Goal: Task Accomplishment & Management: Manage account settings

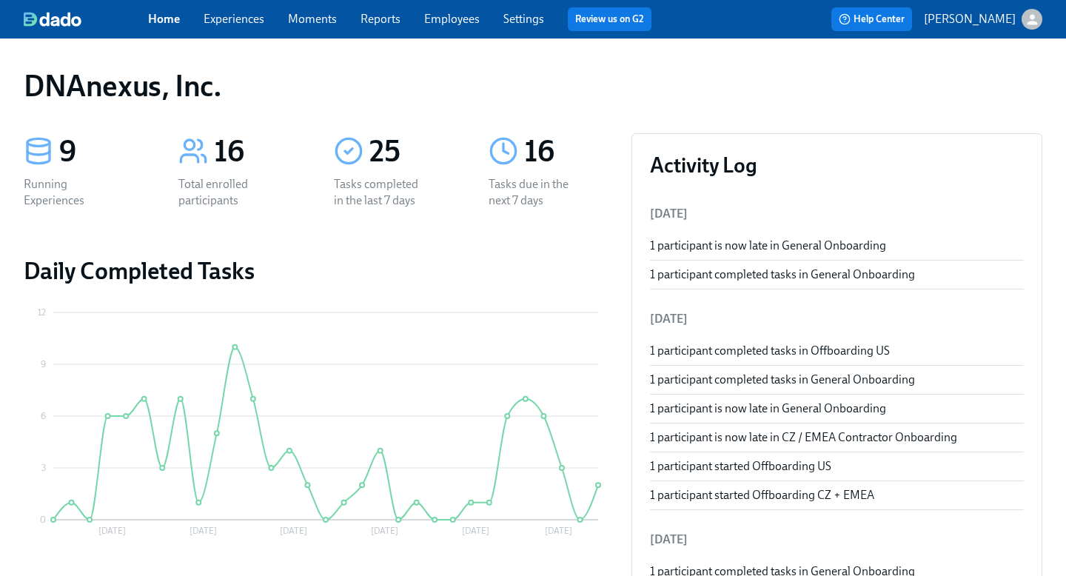
click at [241, 25] on link "Experiences" at bounding box center [233, 19] width 61 height 14
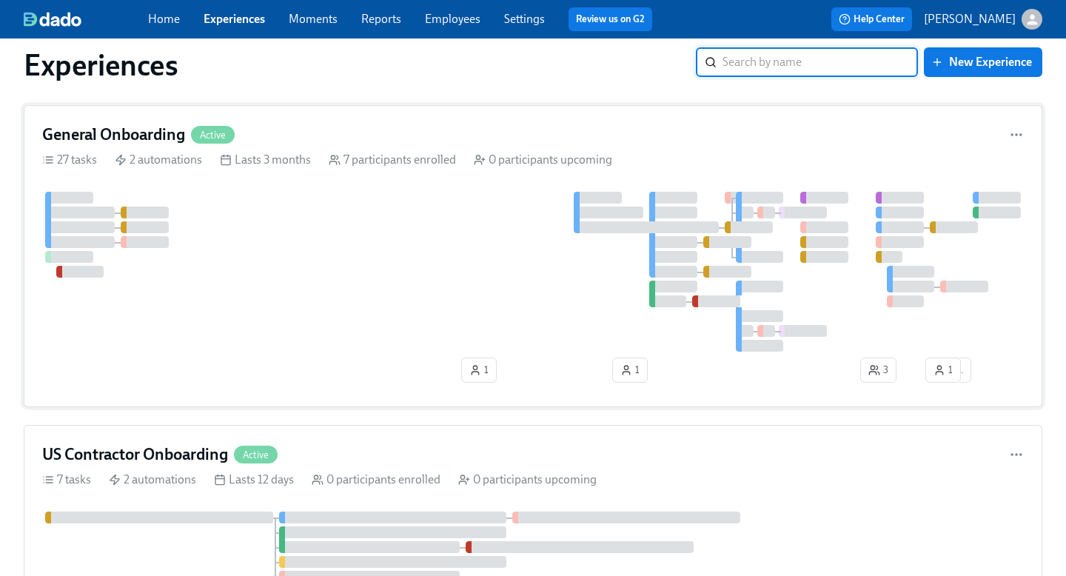
scroll to position [33, 0]
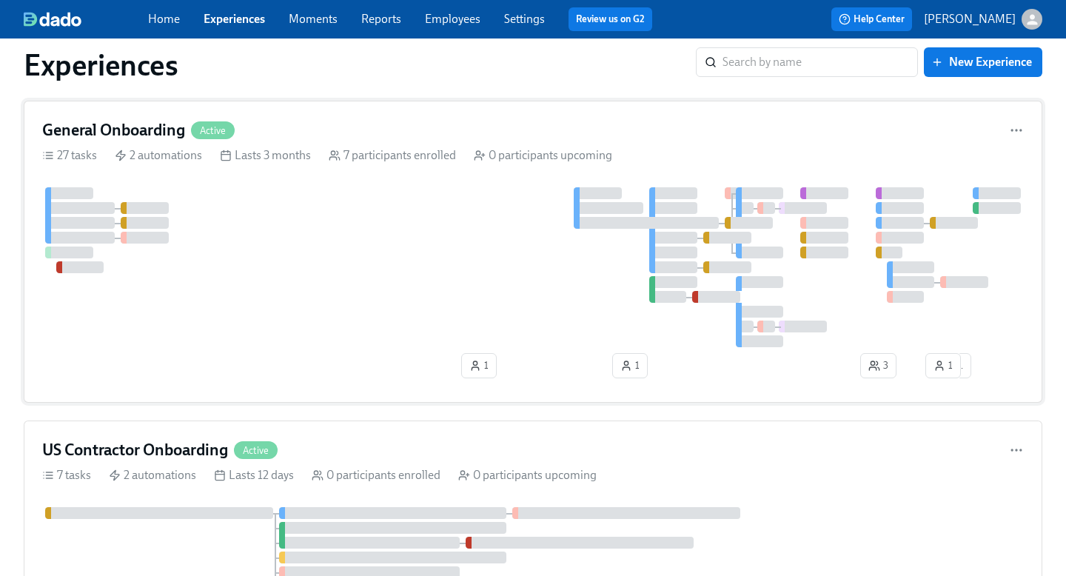
click at [880, 366] on span "3" at bounding box center [878, 365] width 20 height 15
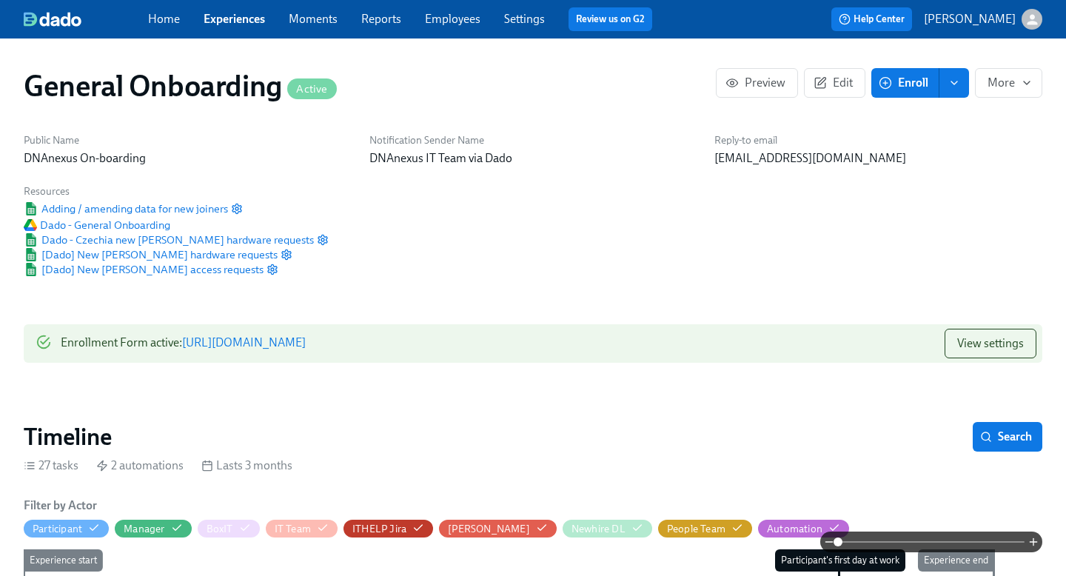
click at [442, 22] on link "Employees" at bounding box center [452, 19] width 55 height 14
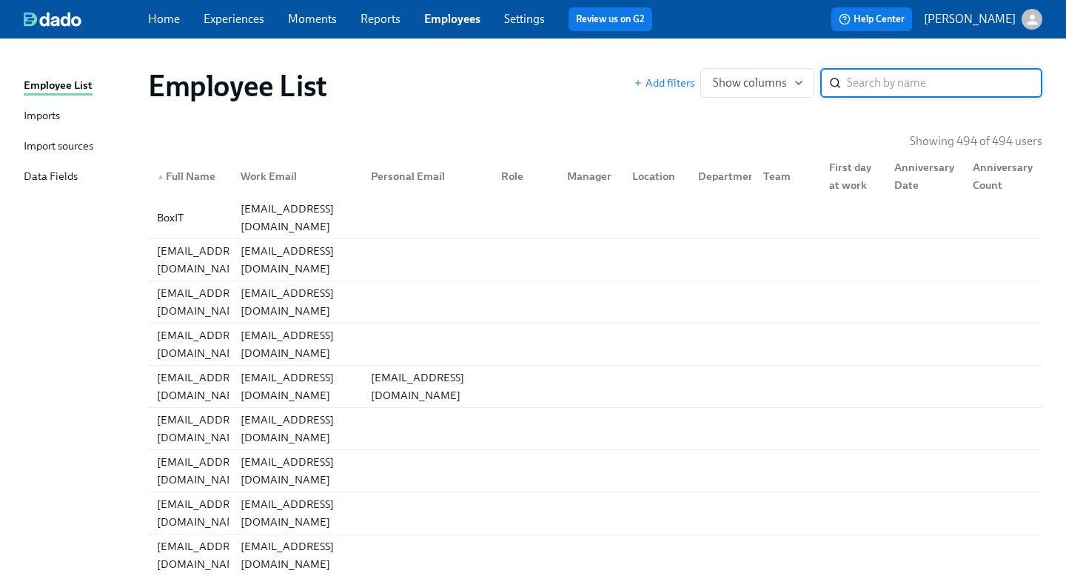
click at [442, 22] on link "Employees" at bounding box center [452, 19] width 56 height 14
click at [300, 25] on link "Moments" at bounding box center [312, 19] width 49 height 14
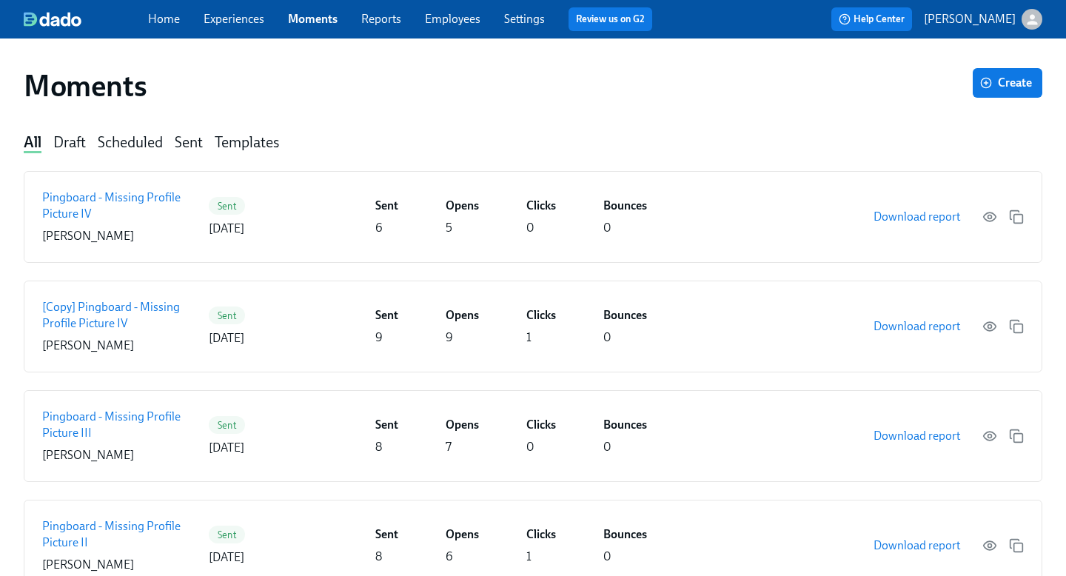
click at [257, 18] on link "Experiences" at bounding box center [233, 19] width 61 height 14
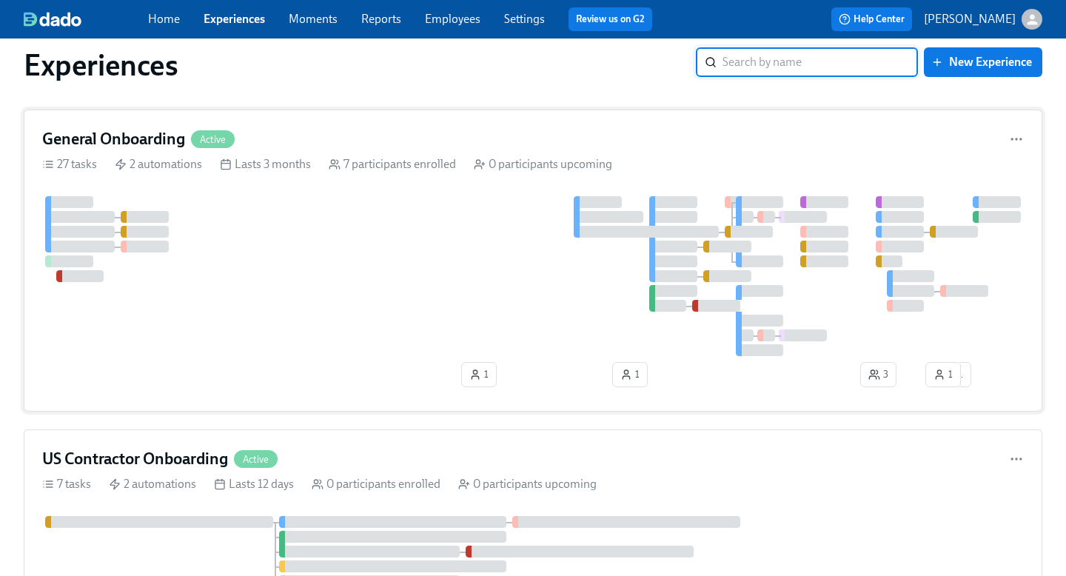
scroll to position [27, 0]
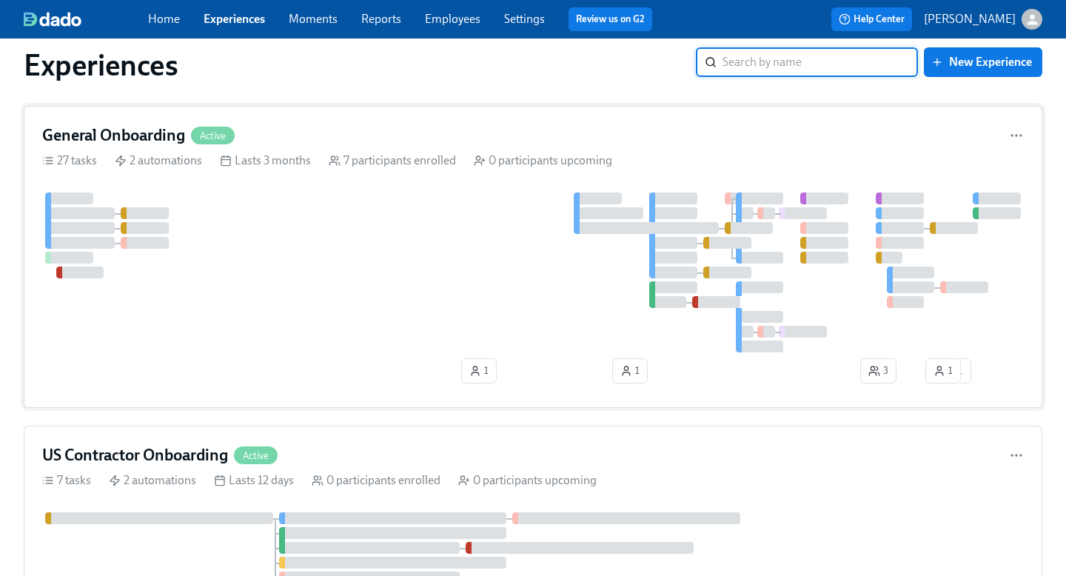
click at [159, 133] on h4 "General Onboarding" at bounding box center [113, 135] width 143 height 22
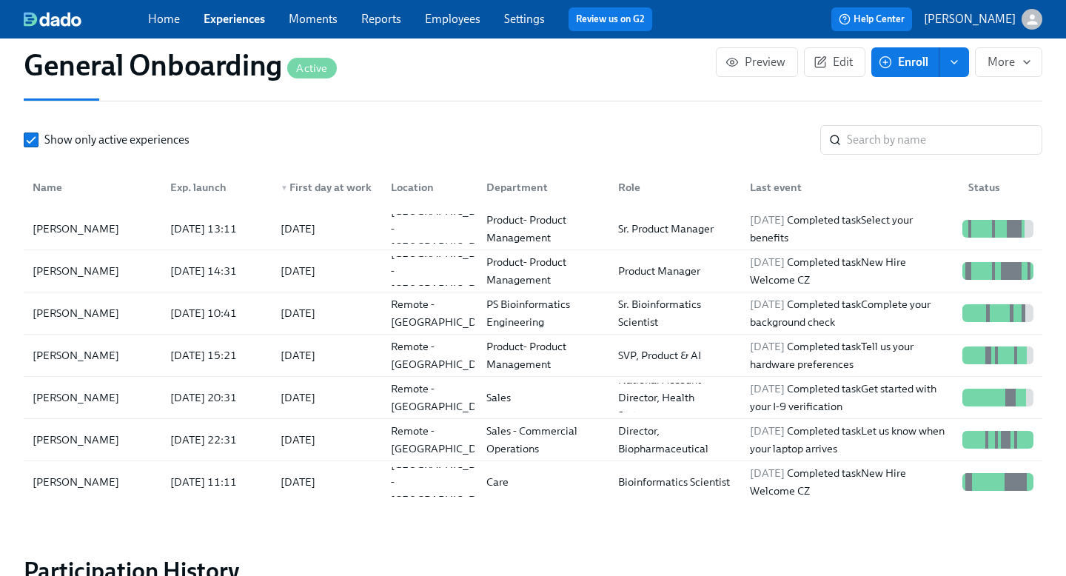
scroll to position [1571, 0]
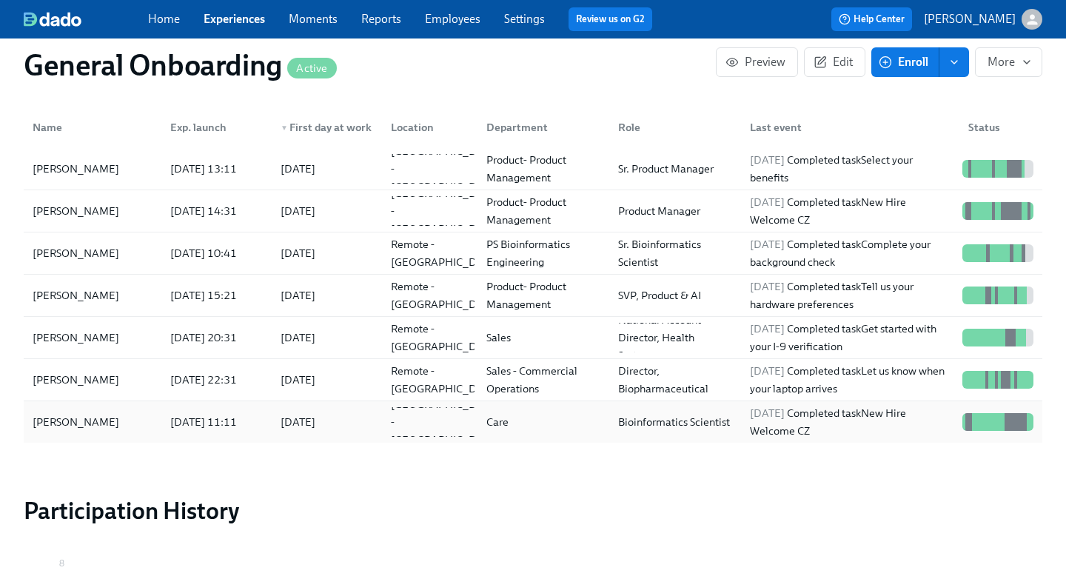
click at [314, 422] on div "[DATE]" at bounding box center [297, 422] width 35 height 18
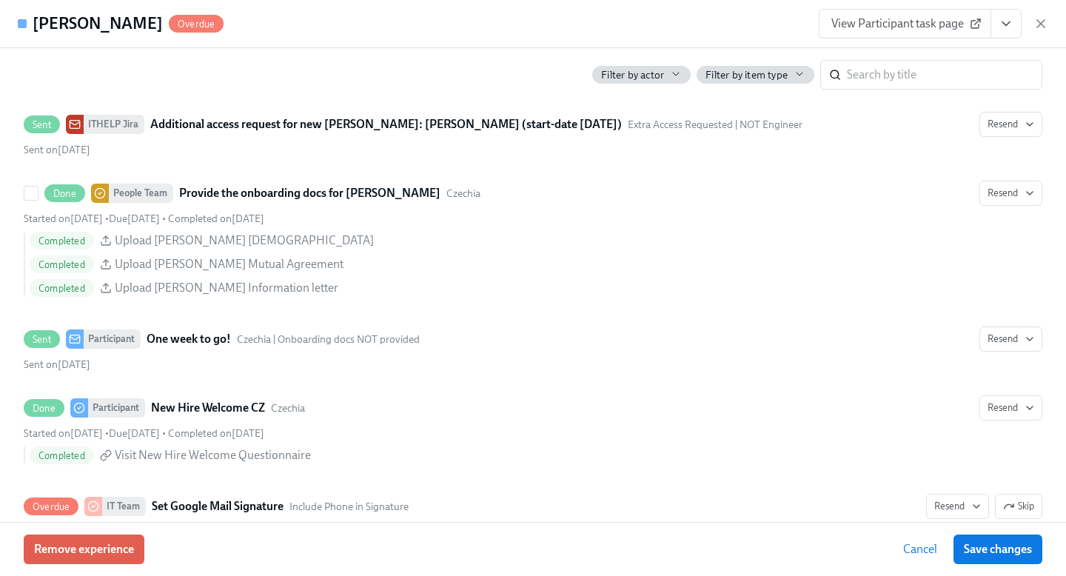
scroll to position [2305, 0]
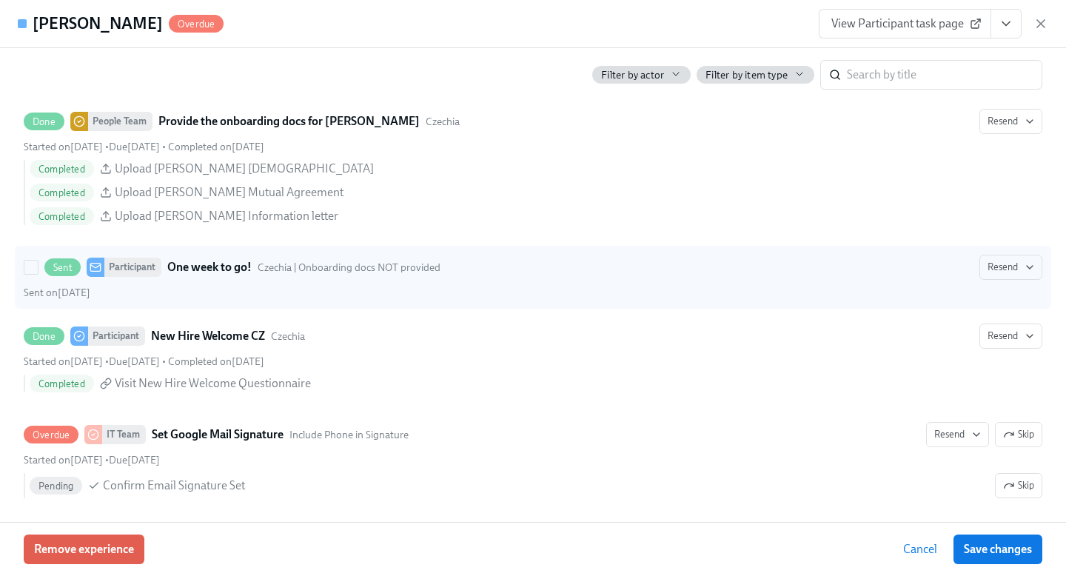
click at [199, 276] on strong "One week to go!" at bounding box center [209, 267] width 84 height 18
click at [38, 274] on input "Sent Participant One week to go! Czechia | Onboarding docs NOT provided Resend …" at bounding box center [30, 266] width 13 height 13
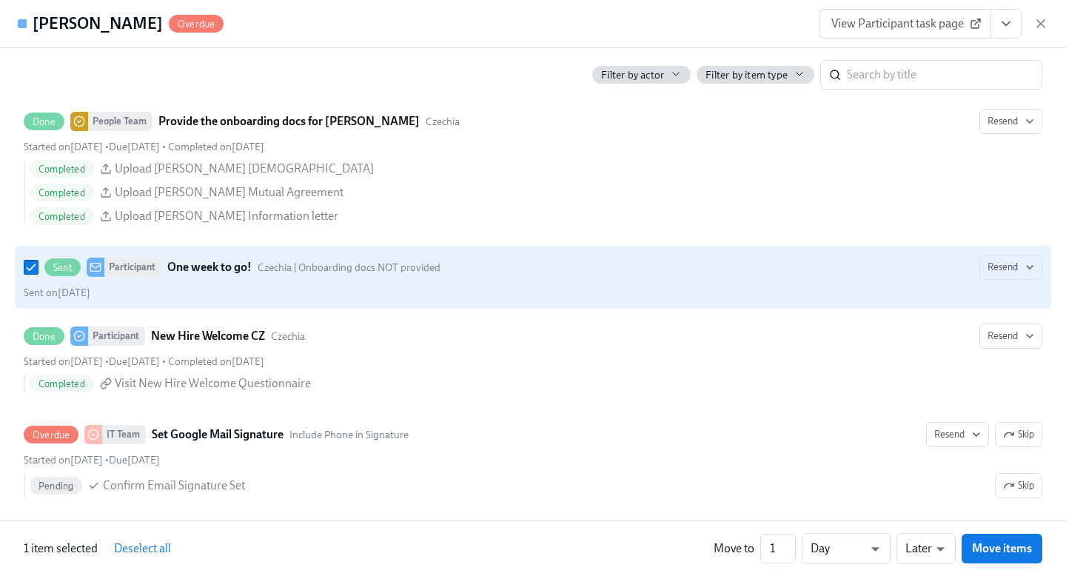
click at [199, 276] on strong "One week to go!" at bounding box center [209, 267] width 84 height 18
click at [38, 274] on input "Sent Participant One week to go! Czechia | Onboarding docs NOT provided Resend …" at bounding box center [30, 266] width 13 height 13
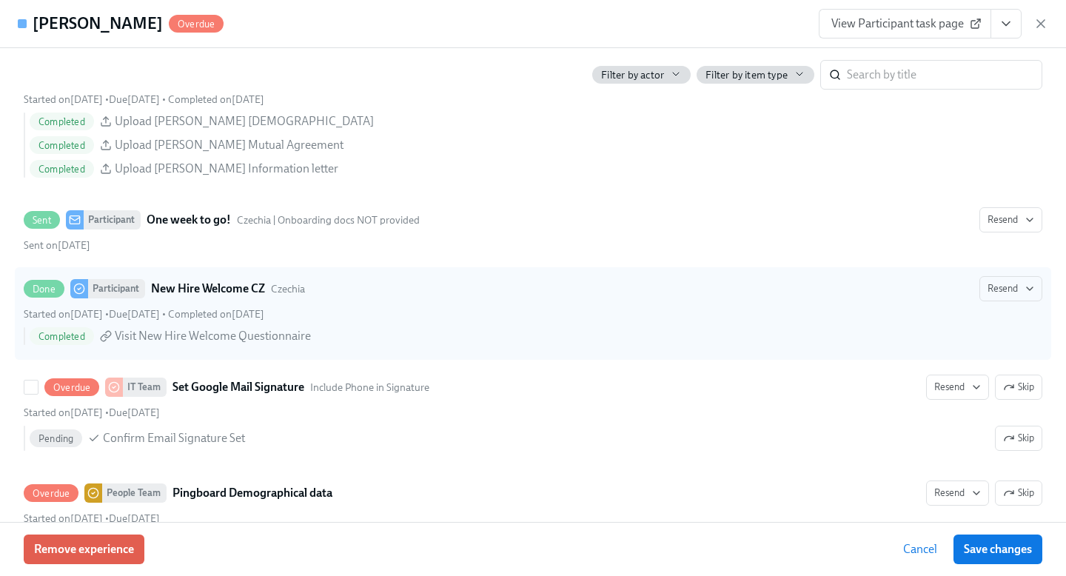
scroll to position [2349, 0]
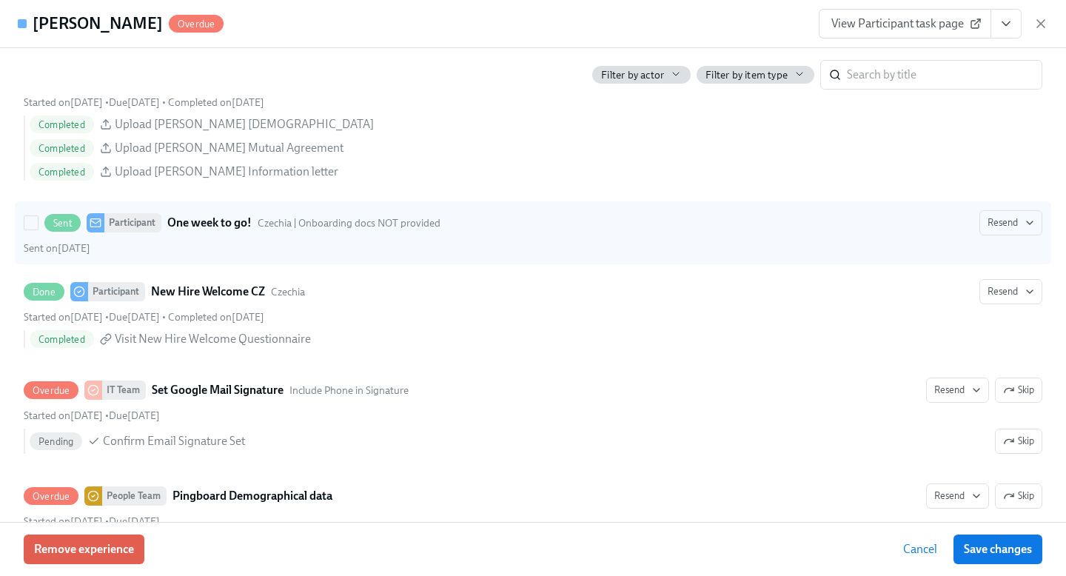
click at [181, 232] on strong "One week to go!" at bounding box center [209, 223] width 84 height 18
click at [38, 229] on input "Sent Participant One week to go! Czechia | Onboarding docs NOT provided Resend …" at bounding box center [30, 222] width 13 height 13
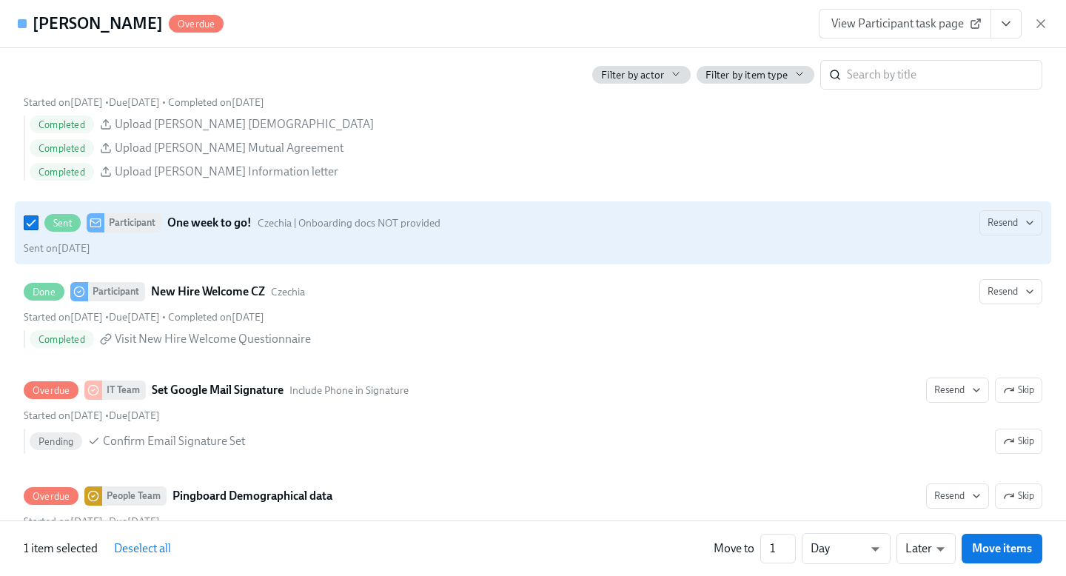
click at [181, 232] on strong "One week to go!" at bounding box center [209, 223] width 84 height 18
click at [38, 229] on input "Sent Participant One week to go! Czechia | Onboarding docs NOT provided Resend …" at bounding box center [30, 222] width 13 height 13
checkbox input "false"
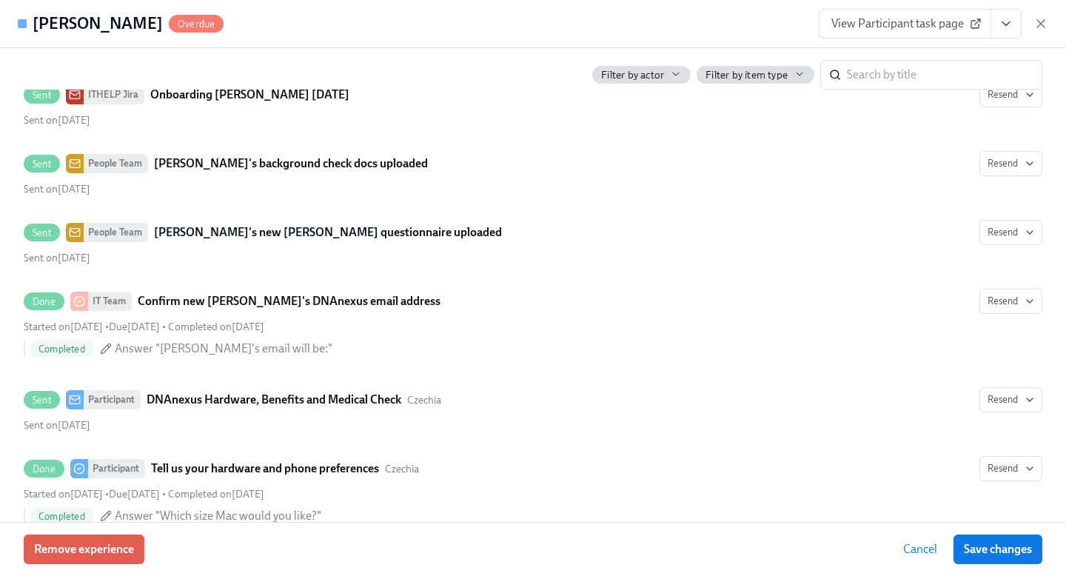
scroll to position [0, 0]
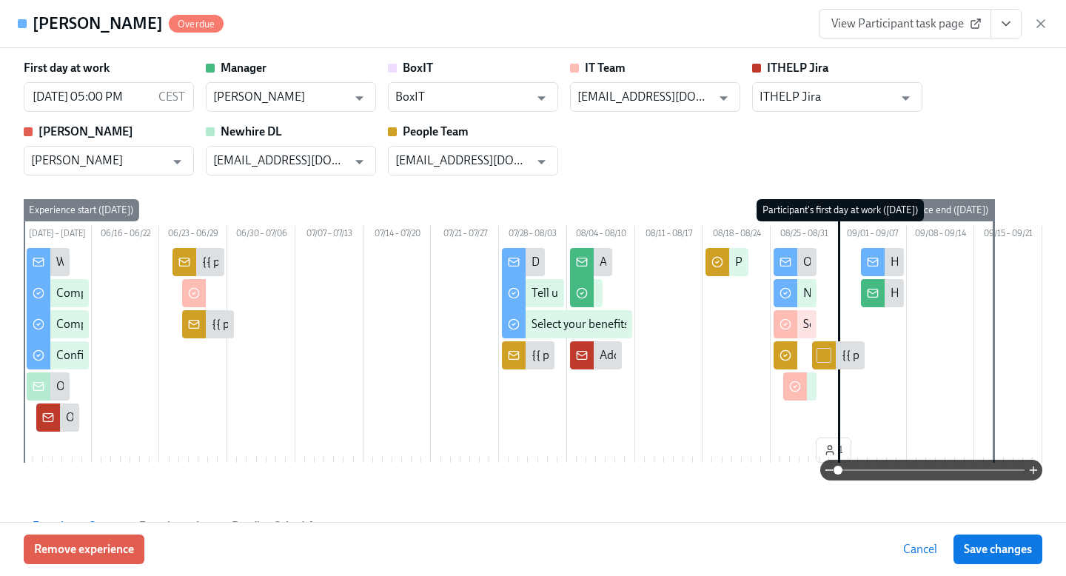
click at [841, 22] on span "View Participant task page" at bounding box center [904, 23] width 147 height 15
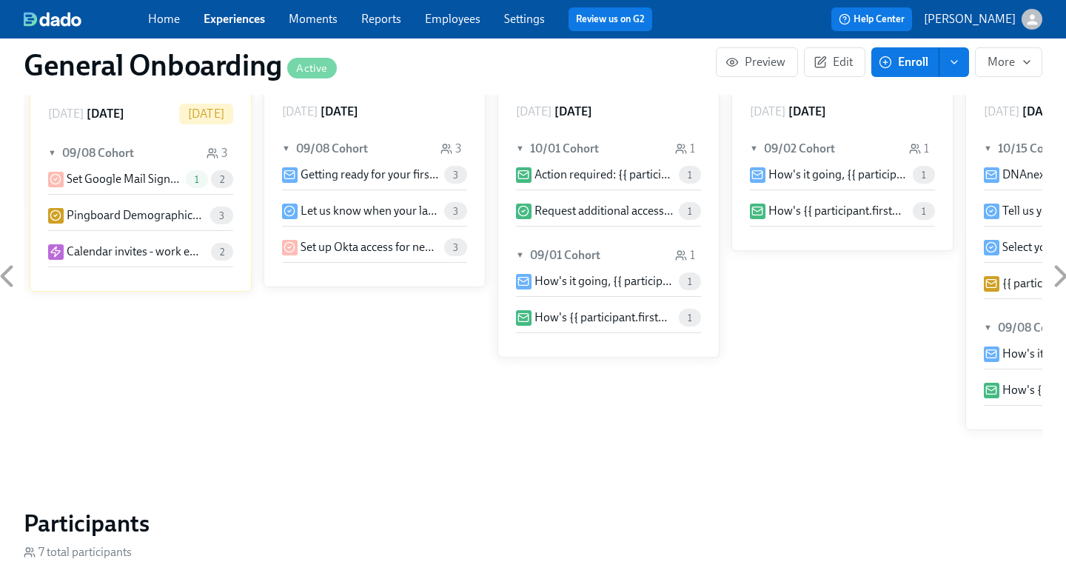
scroll to position [1000, 0]
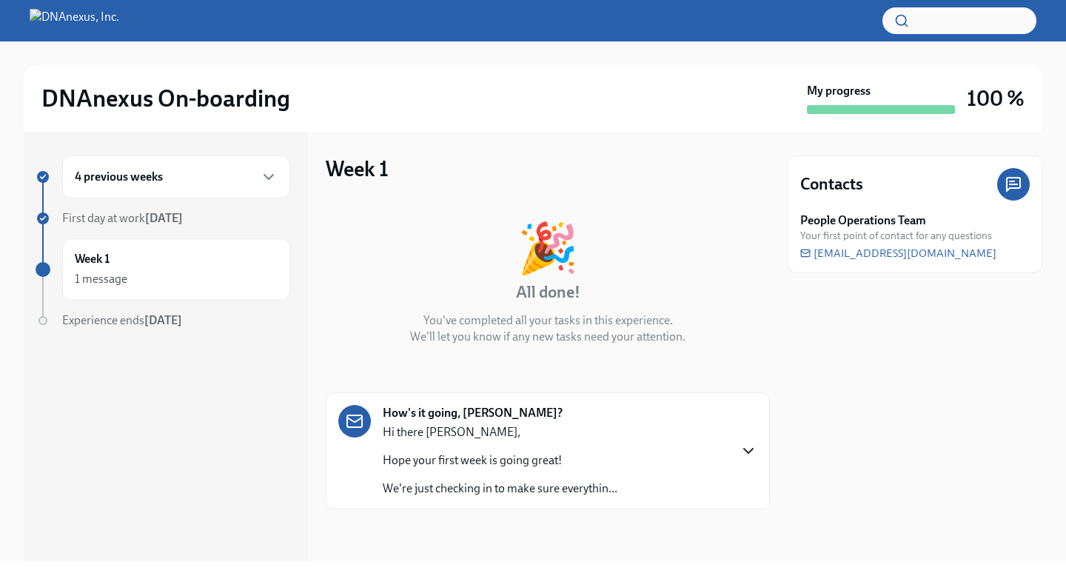
click at [752, 451] on icon "button" at bounding box center [748, 451] width 18 height 18
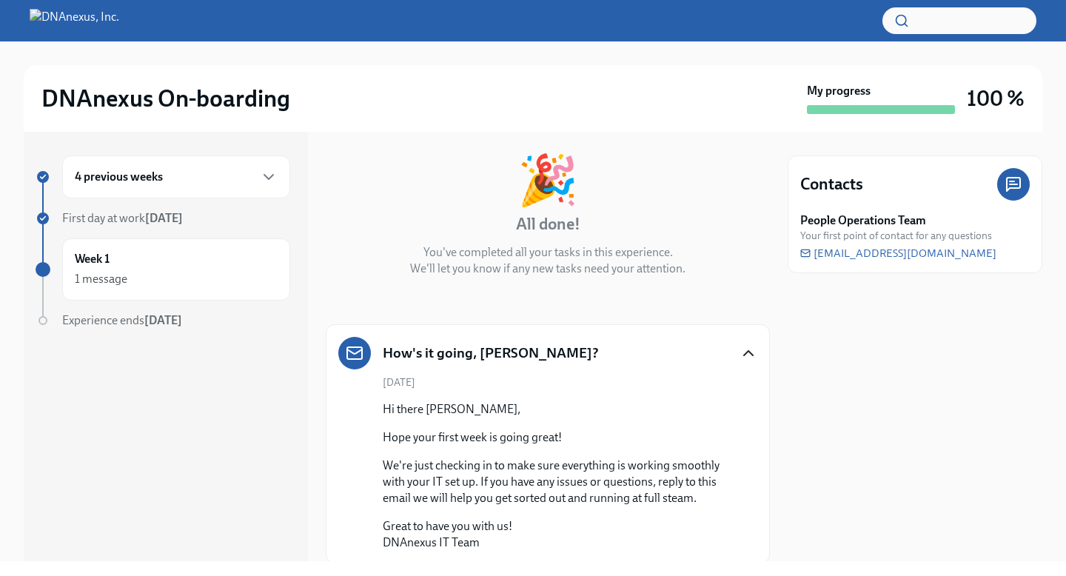
scroll to position [71, 0]
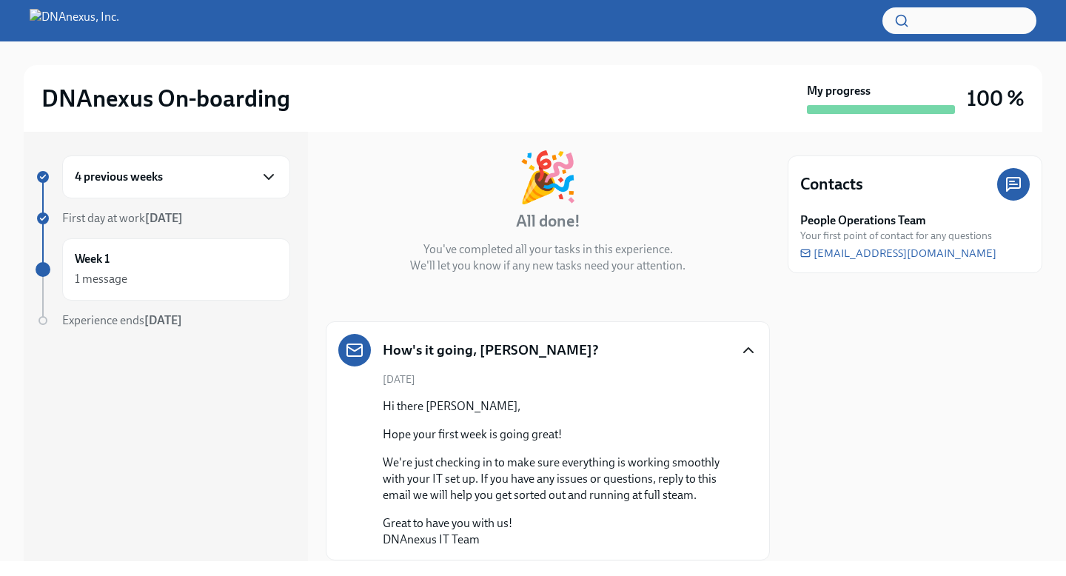
click at [263, 169] on icon "button" at bounding box center [269, 177] width 18 height 18
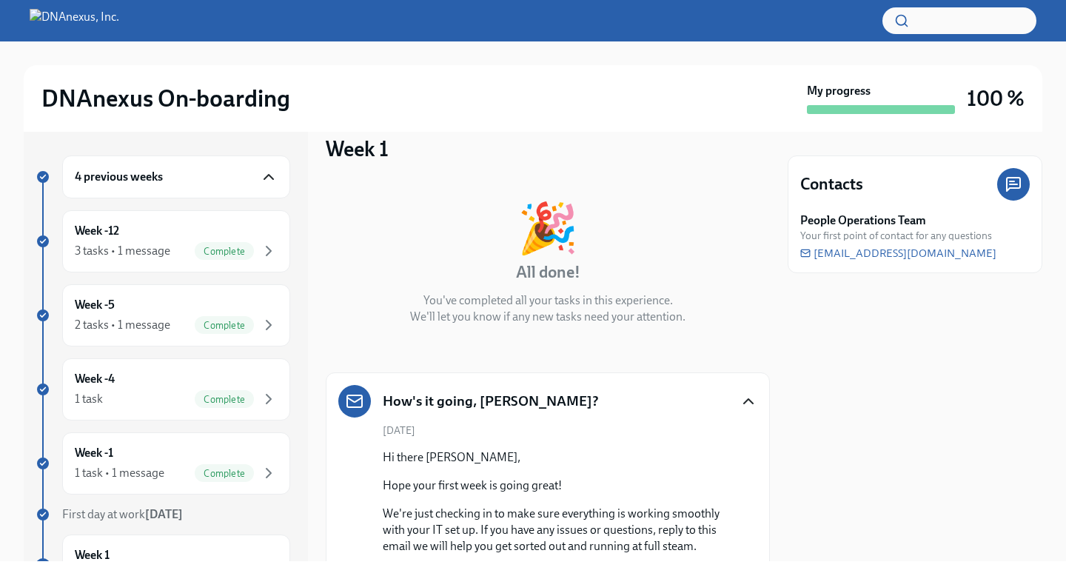
scroll to position [0, 0]
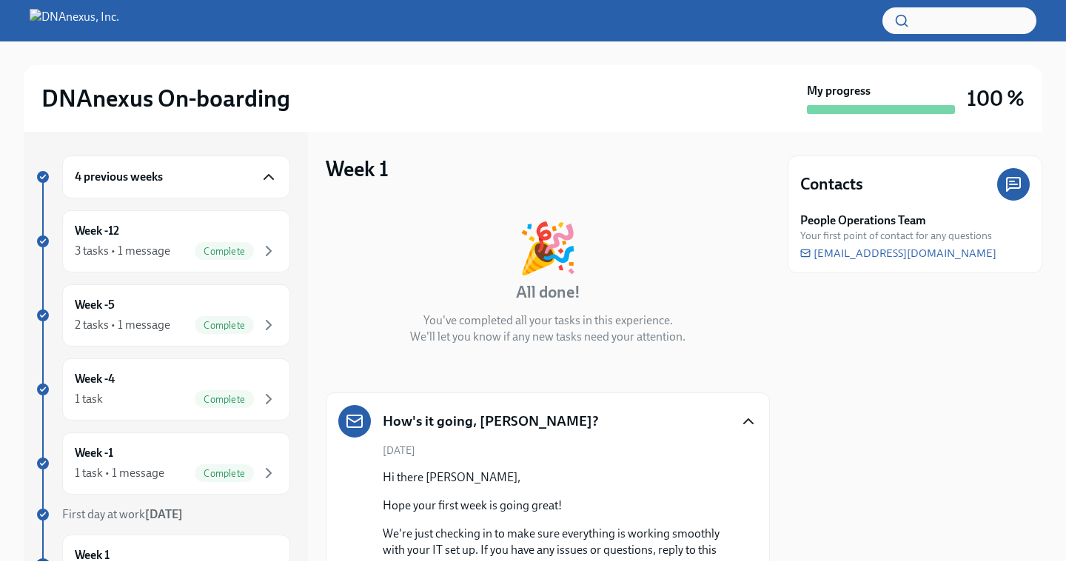
click at [97, 16] on img at bounding box center [75, 21] width 90 height 24
click at [119, 13] on img at bounding box center [75, 21] width 90 height 24
